Goal: Task Accomplishment & Management: Manage account settings

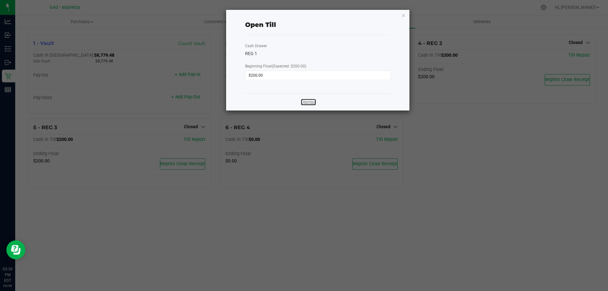
click at [305, 102] on link "Dismiss" at bounding box center [308, 102] width 15 height 7
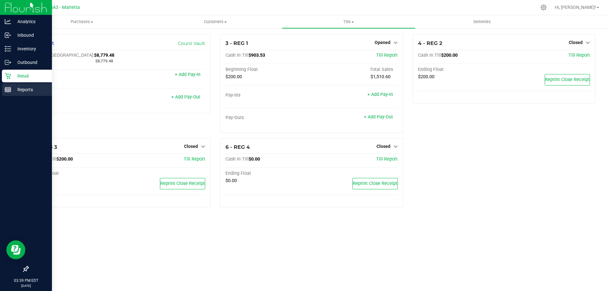
click at [10, 87] on rect at bounding box center [8, 89] width 6 height 4
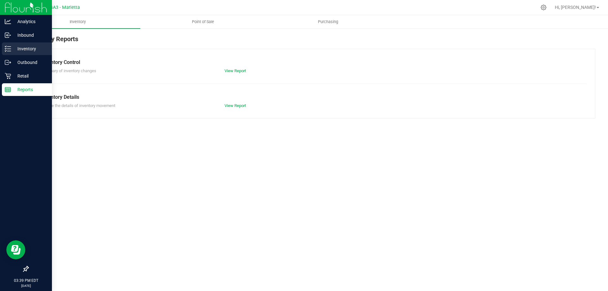
click at [32, 48] on p "Inventory" at bounding box center [30, 49] width 38 height 8
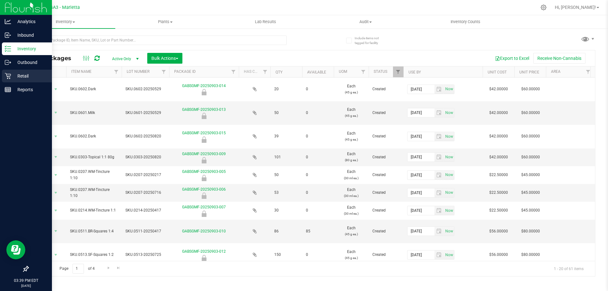
click at [35, 74] on p "Retail" at bounding box center [30, 76] width 38 height 8
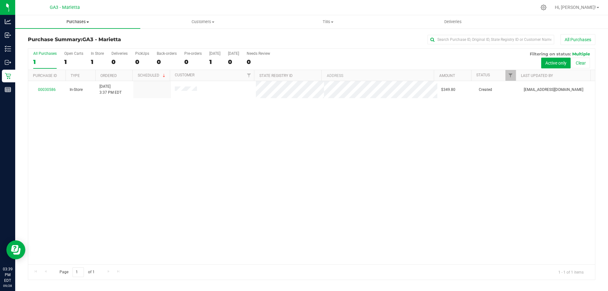
click at [78, 22] on span "Purchases" at bounding box center [77, 22] width 125 height 6
click at [42, 51] on span "All purchases" at bounding box center [37, 53] width 45 height 5
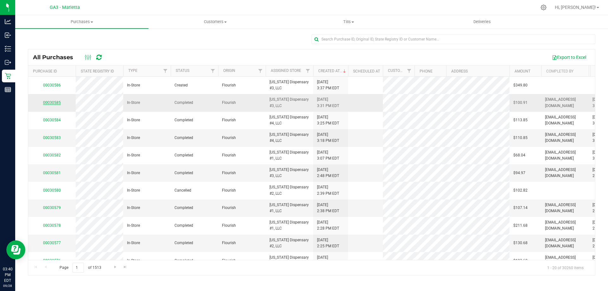
click at [56, 103] on link "00030585" at bounding box center [52, 102] width 18 height 4
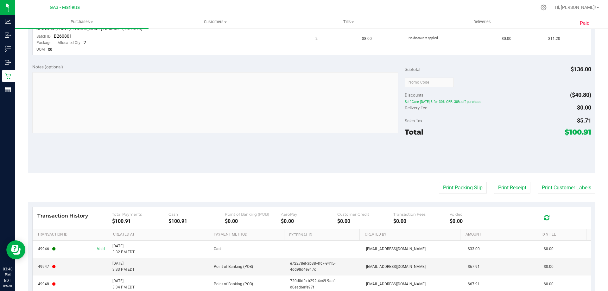
scroll to position [252, 0]
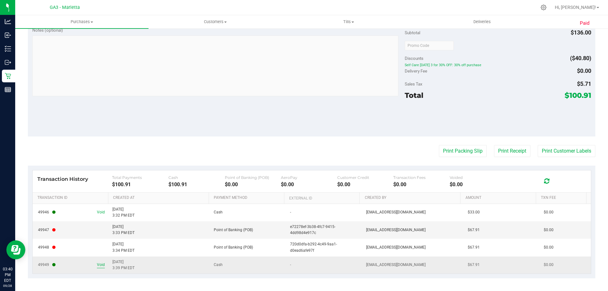
click at [103, 264] on span "Void" at bounding box center [101, 265] width 8 height 6
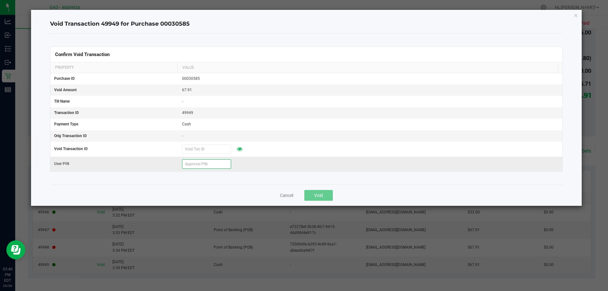
click at [203, 165] on input "text" at bounding box center [206, 163] width 49 height 9
type input "863772"
click at [330, 197] on button "Void" at bounding box center [318, 195] width 28 height 11
